Goal: Find specific page/section: Find specific page/section

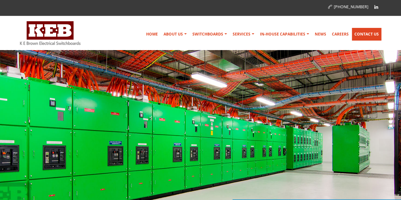
click at [366, 34] on link "Contact Us" at bounding box center [367, 34] width 30 height 13
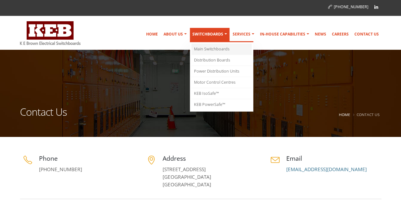
click at [219, 49] on link "Main Switchboards" at bounding box center [222, 49] width 60 height 11
